Goal: Task Accomplishment & Management: Use online tool/utility

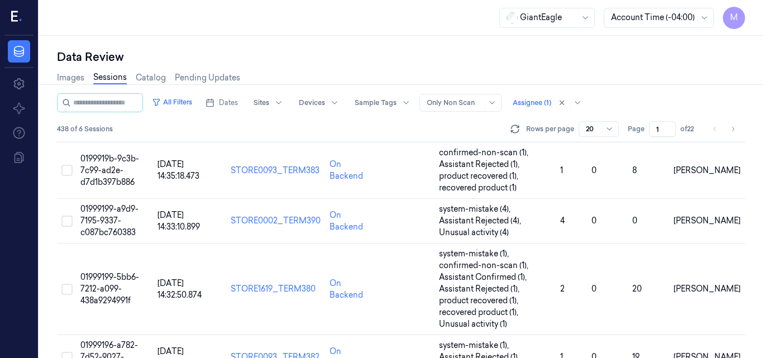
scroll to position [671, 0]
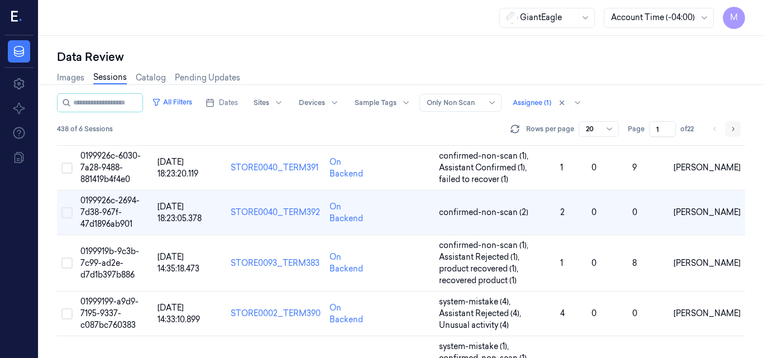
click at [732, 130] on icon "Go to next page" at bounding box center [732, 129] width 7 height 9
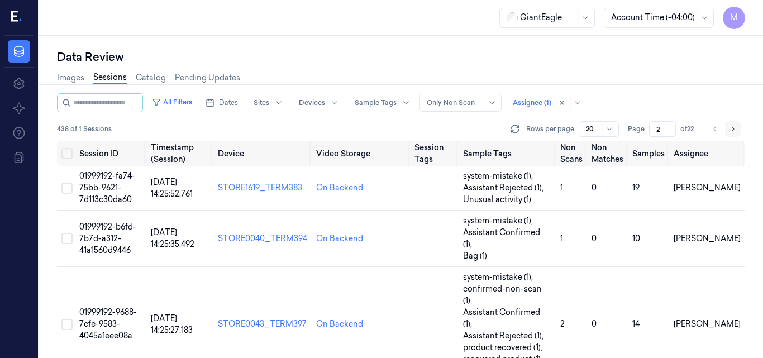
click at [732, 130] on icon "Go to next page" at bounding box center [732, 129] width 7 height 9
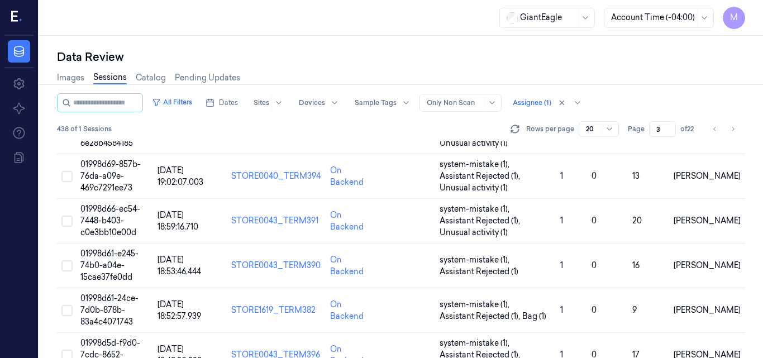
scroll to position [733, 0]
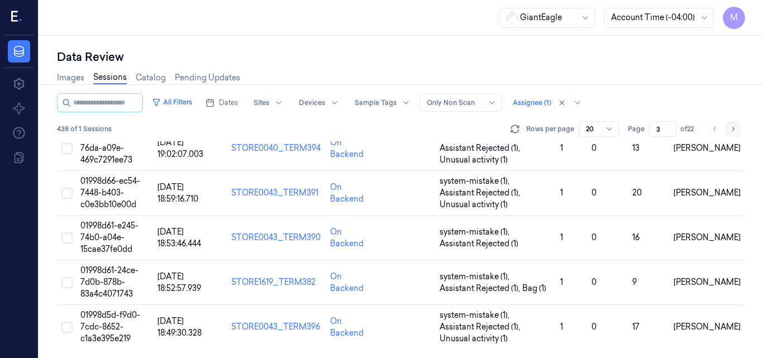
click at [734, 127] on icon "Go to next page" at bounding box center [732, 129] width 7 height 9
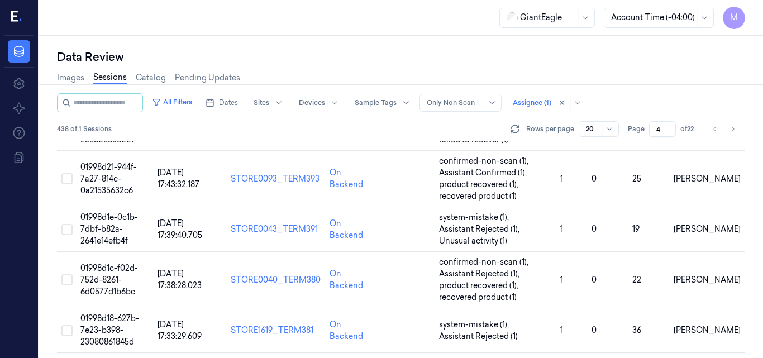
scroll to position [757, 0]
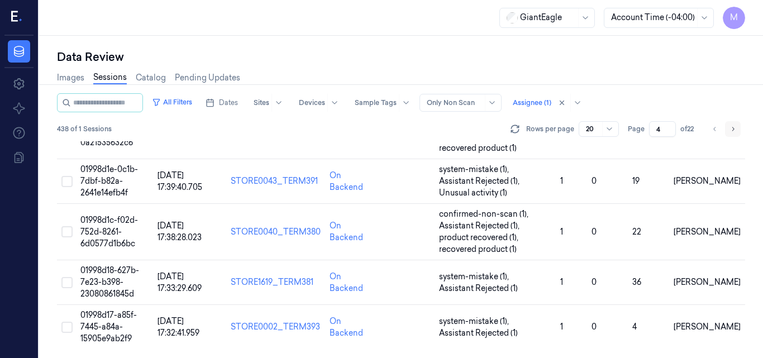
click at [734, 130] on icon "Go to next page" at bounding box center [732, 129] width 7 height 9
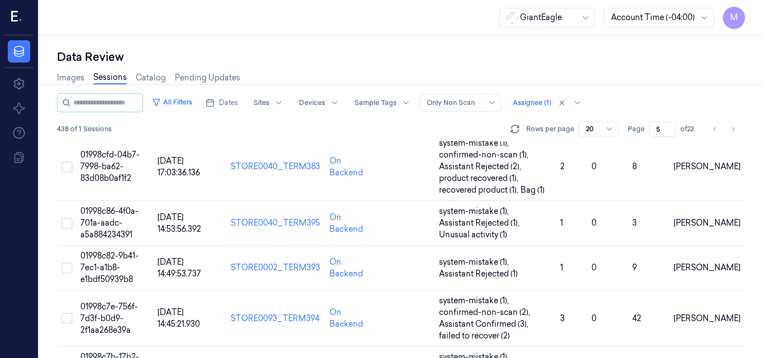
scroll to position [757, 0]
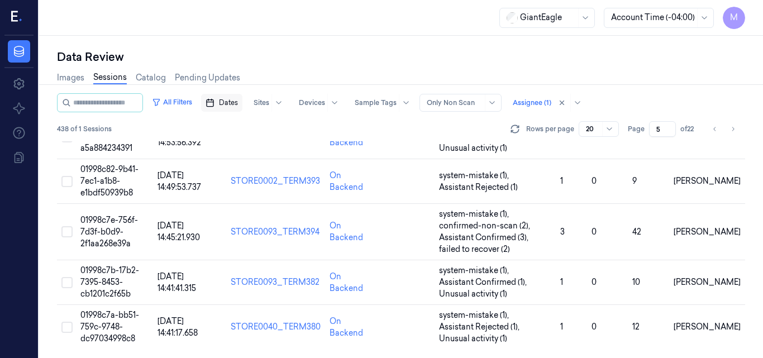
click at [238, 103] on span "Dates" at bounding box center [228, 103] width 19 height 10
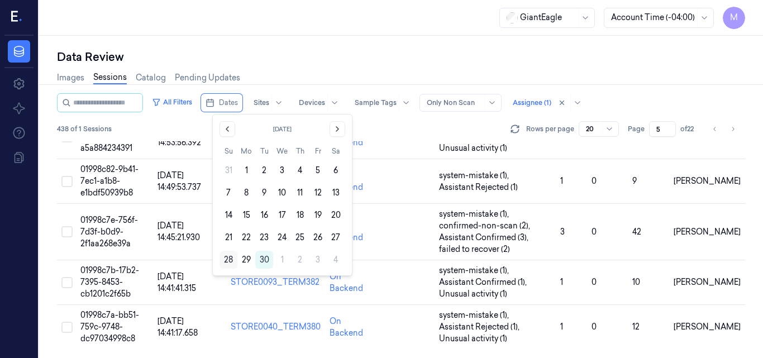
click at [226, 260] on button "28" at bounding box center [229, 260] width 18 height 18
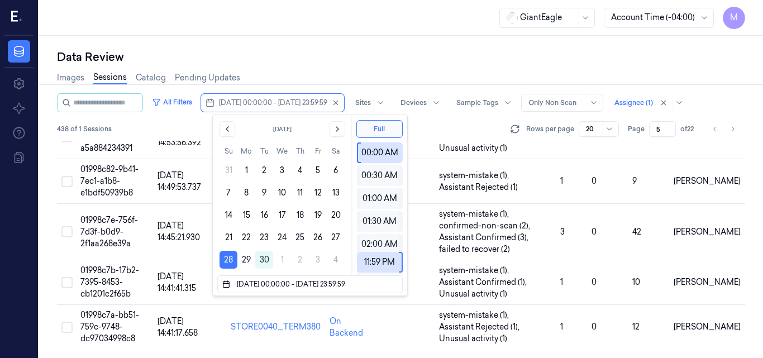
click at [226, 260] on button "28" at bounding box center [229, 260] width 18 height 18
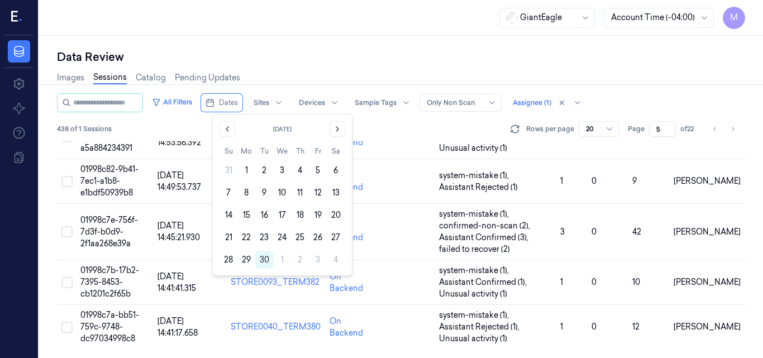
click at [355, 57] on div "Data Review" at bounding box center [401, 57] width 688 height 16
type input "1"
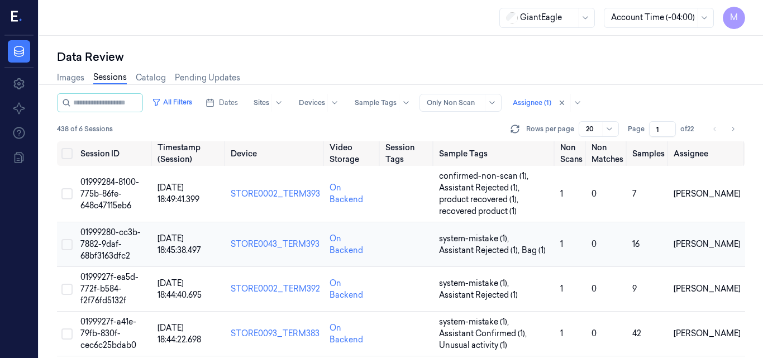
click at [106, 240] on span "01999280-cc3b-7882-9daf-68bf3163dfc2" at bounding box center [110, 244] width 60 height 34
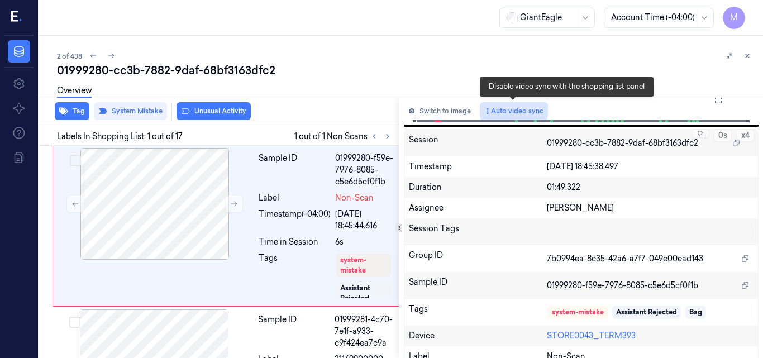
click at [531, 112] on button "Auto video sync" at bounding box center [514, 111] width 68 height 18
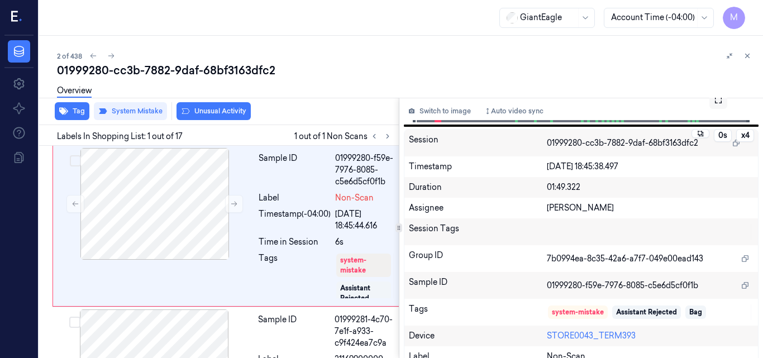
click at [714, 104] on icon at bounding box center [718, 100] width 9 height 9
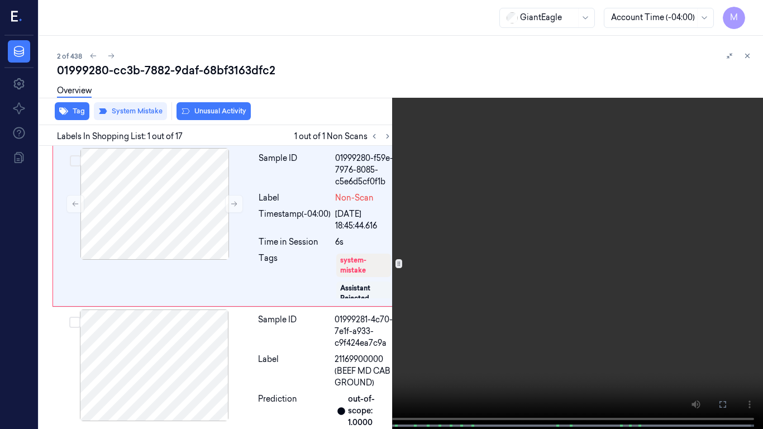
click at [478, 245] on video at bounding box center [381, 215] width 763 height 431
click at [543, 266] on video at bounding box center [381, 215] width 763 height 431
click at [0, 0] on icon at bounding box center [0, 0] width 0 height 0
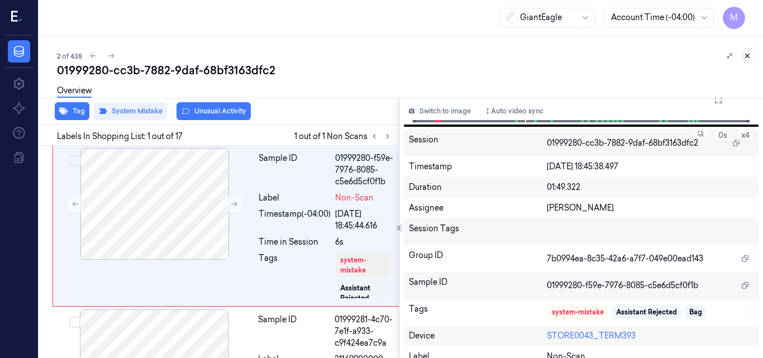
click at [748, 57] on icon at bounding box center [747, 56] width 8 height 8
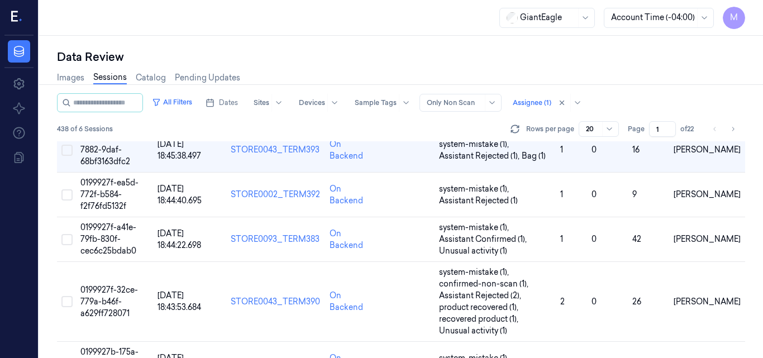
scroll to position [7, 0]
